Goal: Information Seeking & Learning: Learn about a topic

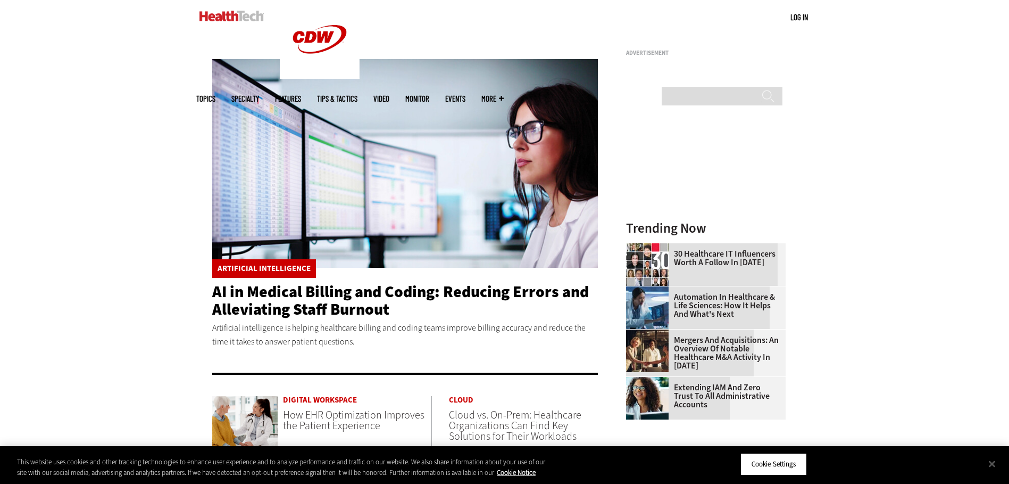
scroll to position [337, 0]
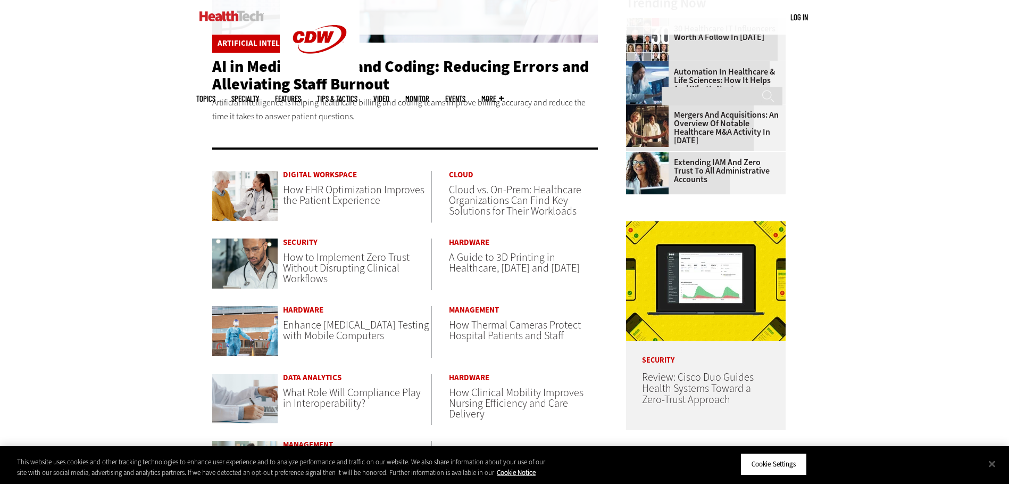
click at [504, 207] on span "Cloud vs. On-Prem: Healthcare Organizations Can Find Key Solutions for Their Wo…" at bounding box center [515, 200] width 132 height 36
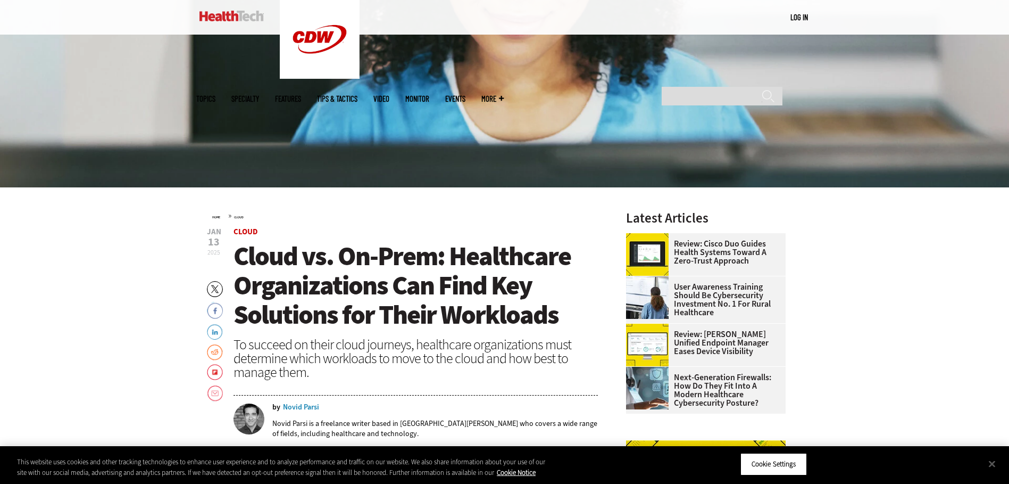
click at [299, 406] on div "Novid Parsi" at bounding box center [301, 406] width 36 height 7
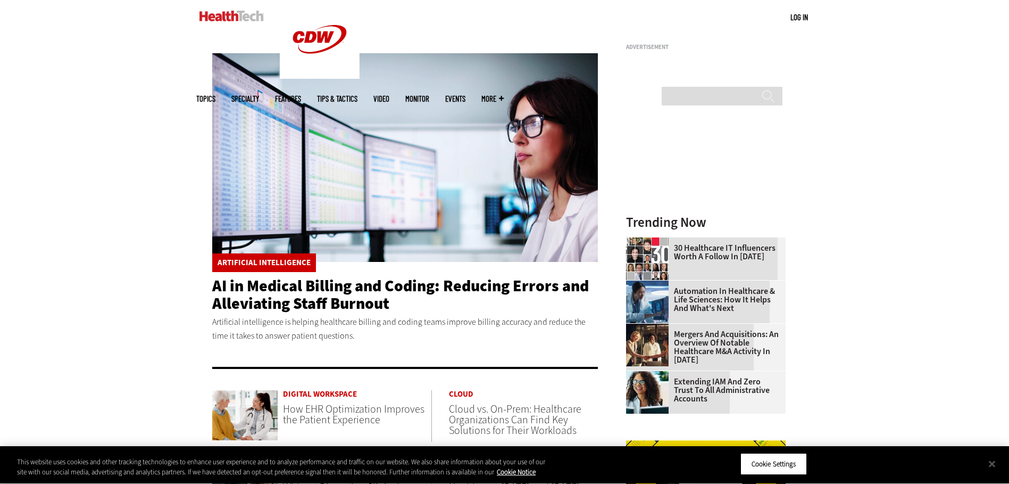
scroll to position [119, 0]
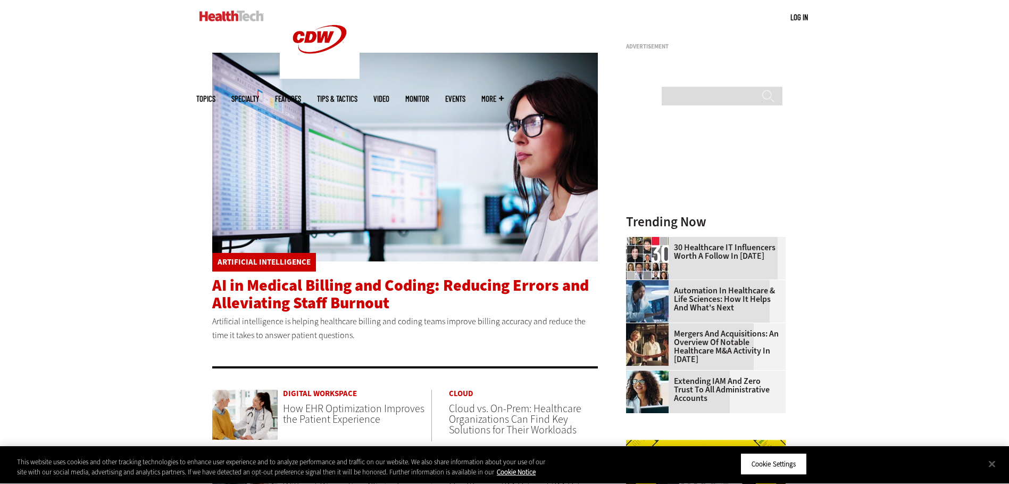
click at [278, 301] on span "AI in Medical Billing and Coding: Reducing Errors and Alleviating Staff Burnout" at bounding box center [400, 293] width 377 height 39
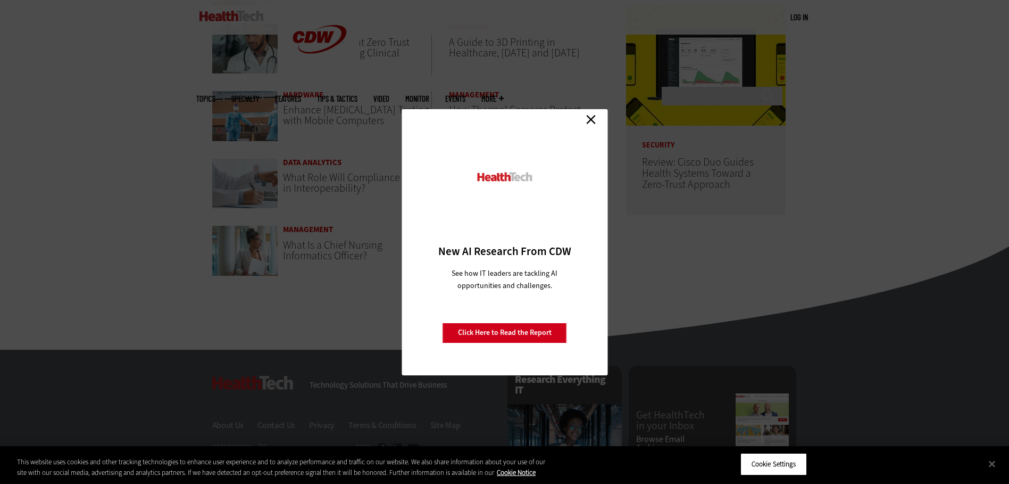
click at [592, 119] on link "Close" at bounding box center [591, 120] width 16 height 16
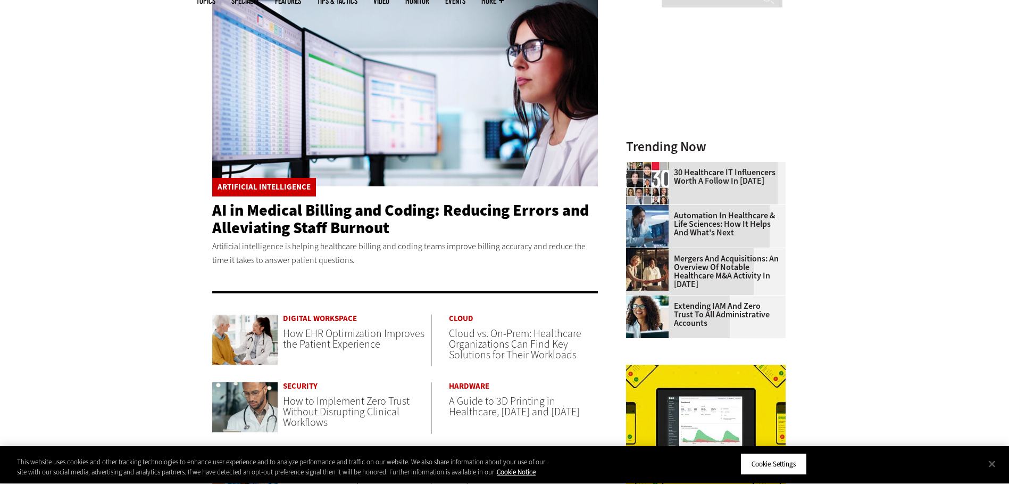
scroll to position [194, 0]
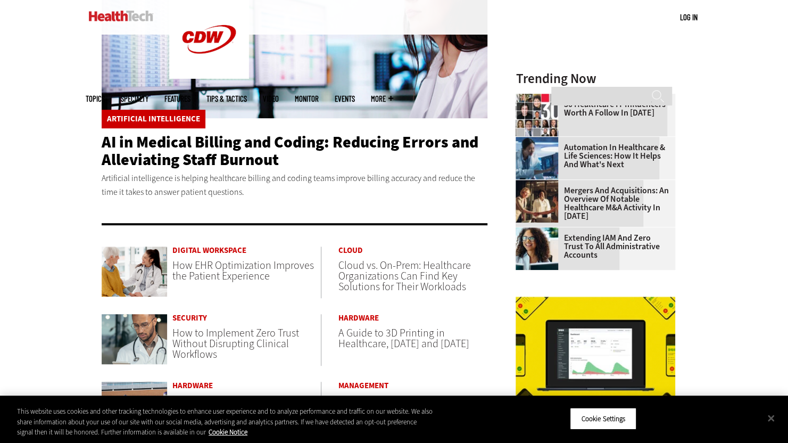
click at [252, 278] on span "How EHR Optimization Improves the Patient Experience" at bounding box center [243, 270] width 142 height 25
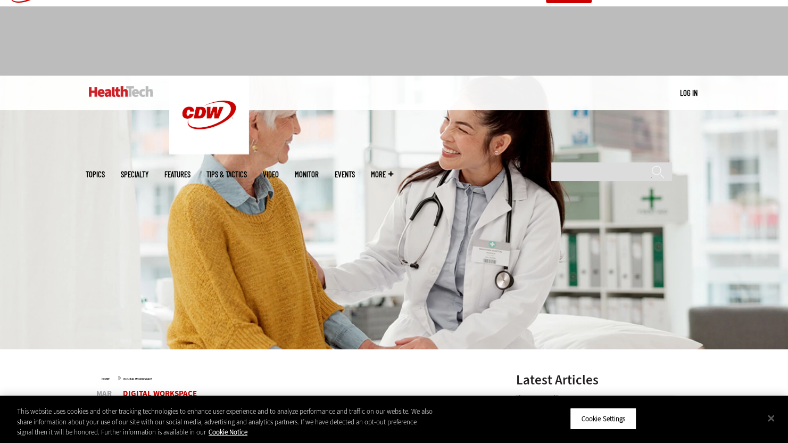
scroll to position [20, 0]
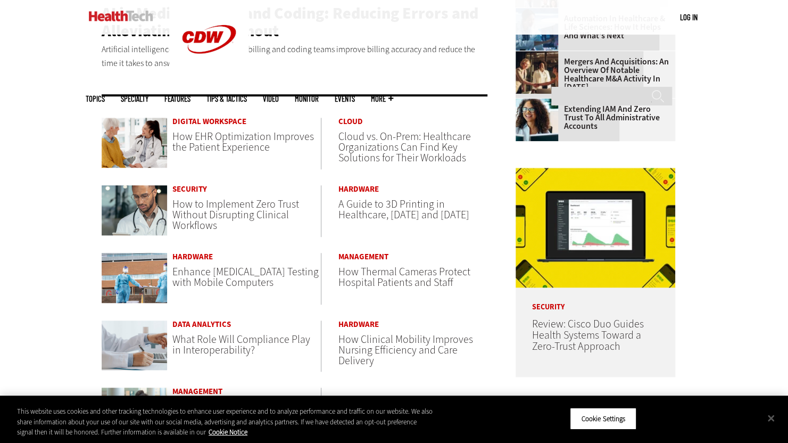
scroll to position [379, 0]
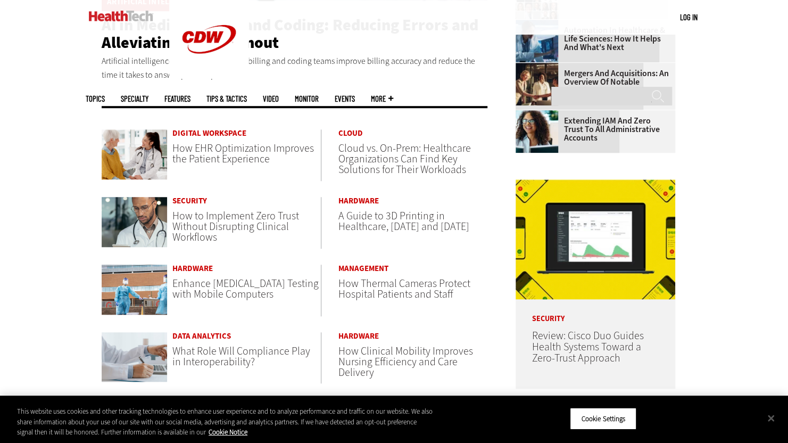
click at [240, 222] on span "How to Implement Zero Trust Without Disrupting Clinical Workflows" at bounding box center [235, 227] width 127 height 36
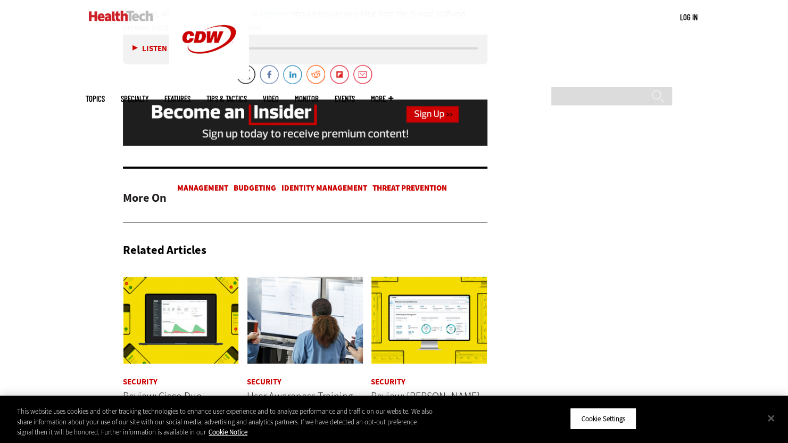
scroll to position [1794, 0]
